Goal: Information Seeking & Learning: Learn about a topic

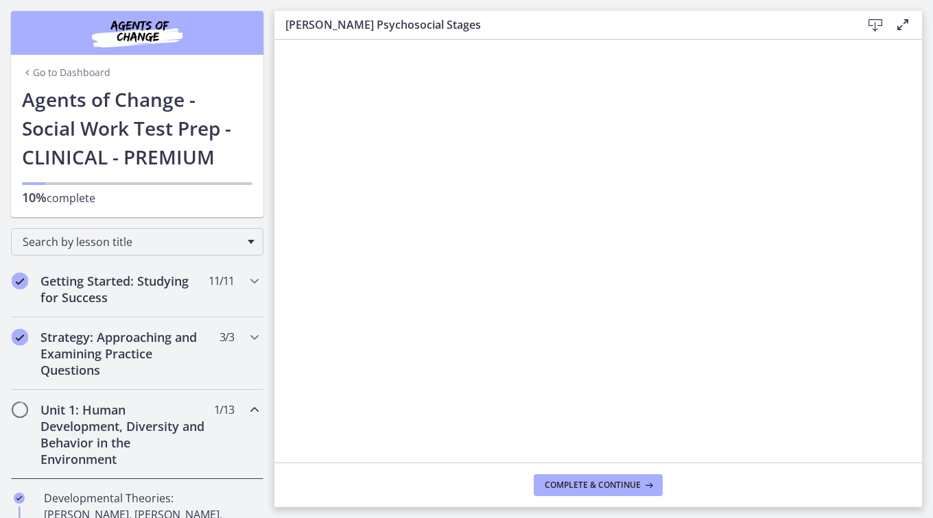
scroll to position [322, 0]
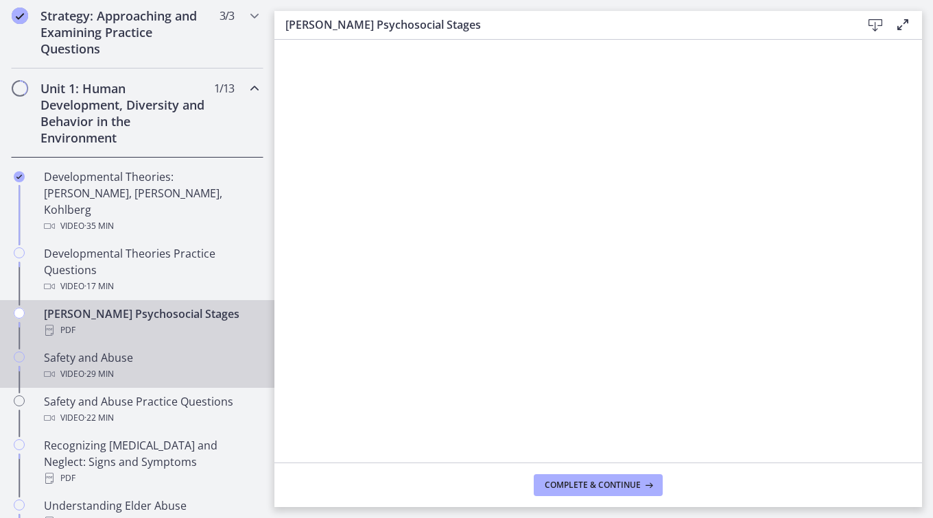
click at [112, 350] on div "Safety and Abuse Video · 29 min" at bounding box center [151, 366] width 214 height 33
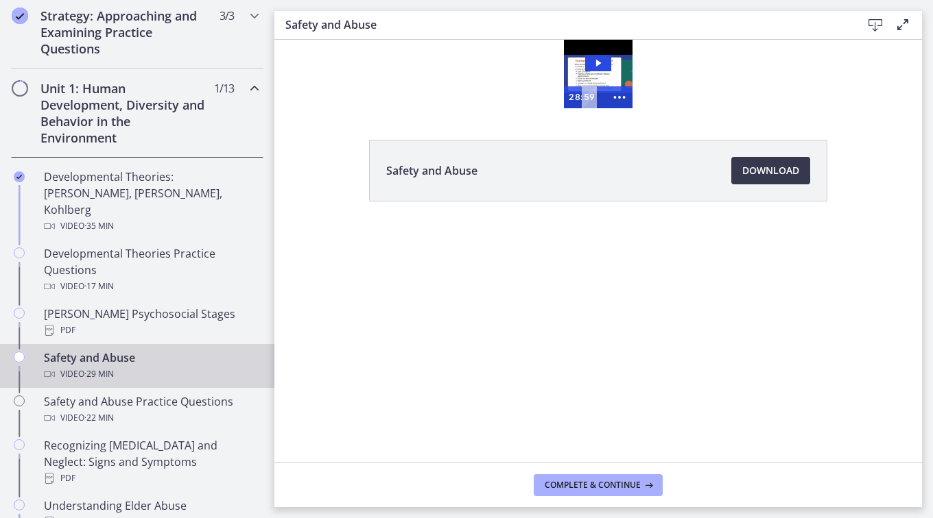
click at [574, 187] on li "Safety and Abuse Download Opens in a new window" at bounding box center [598, 171] width 458 height 62
click at [771, 175] on span "Download Opens in a new window" at bounding box center [770, 171] width 57 height 16
click at [569, 484] on span "Complete & continue" at bounding box center [592, 485] width 96 height 11
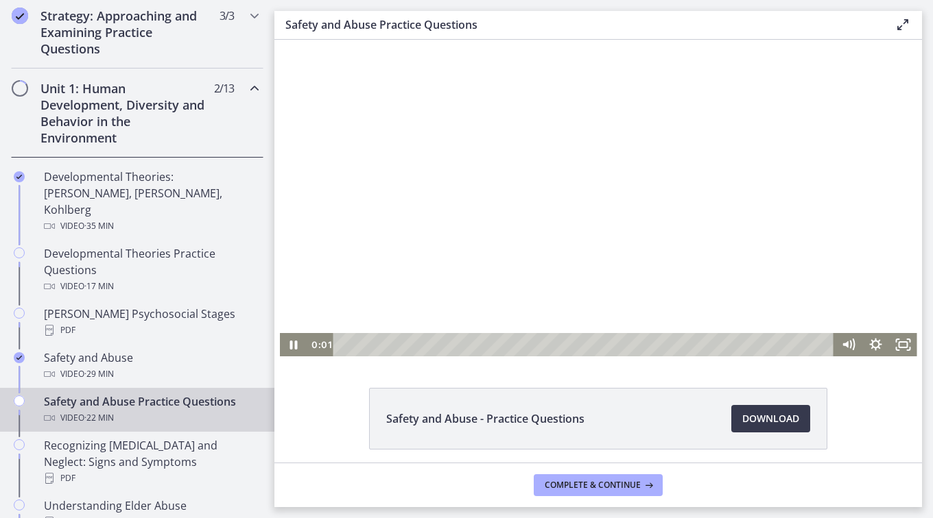
click at [486, 263] on div at bounding box center [598, 198] width 637 height 317
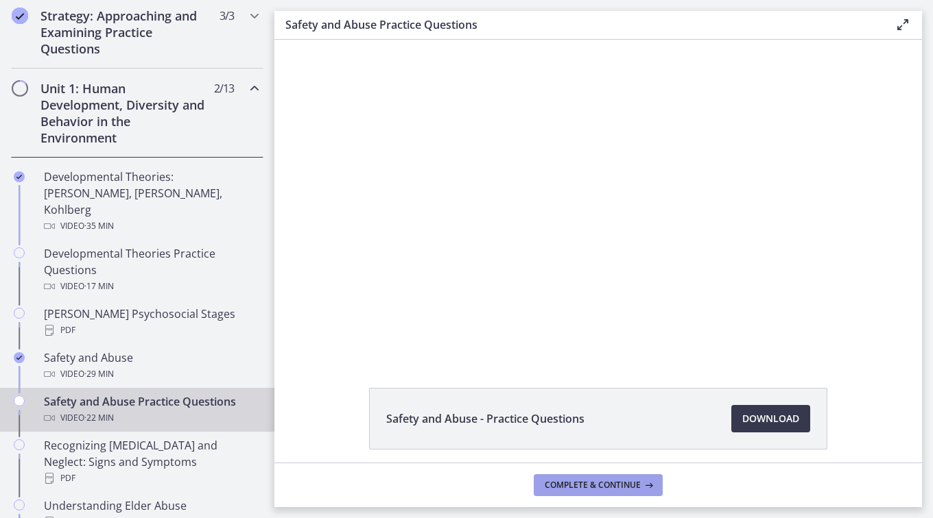
click at [621, 490] on span "Complete & continue" at bounding box center [592, 485] width 96 height 11
